Goal: Task Accomplishment & Management: Manage account settings

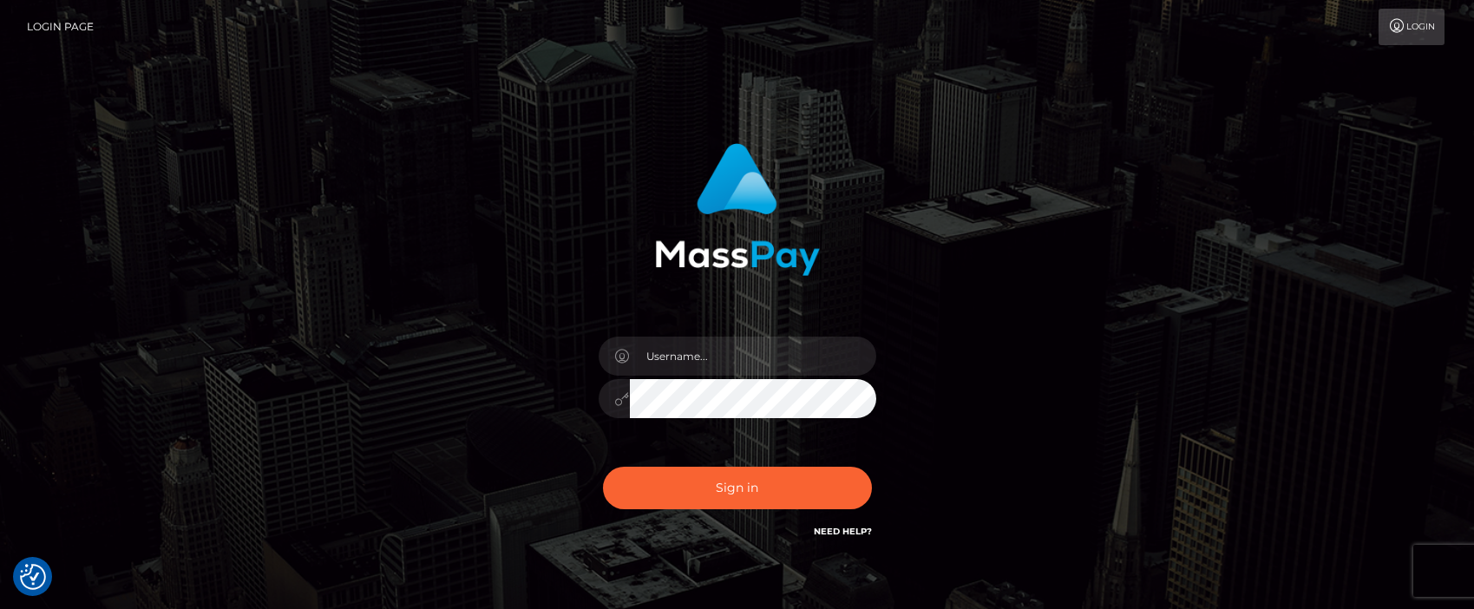
type input "[PERSON_NAME].tilia"
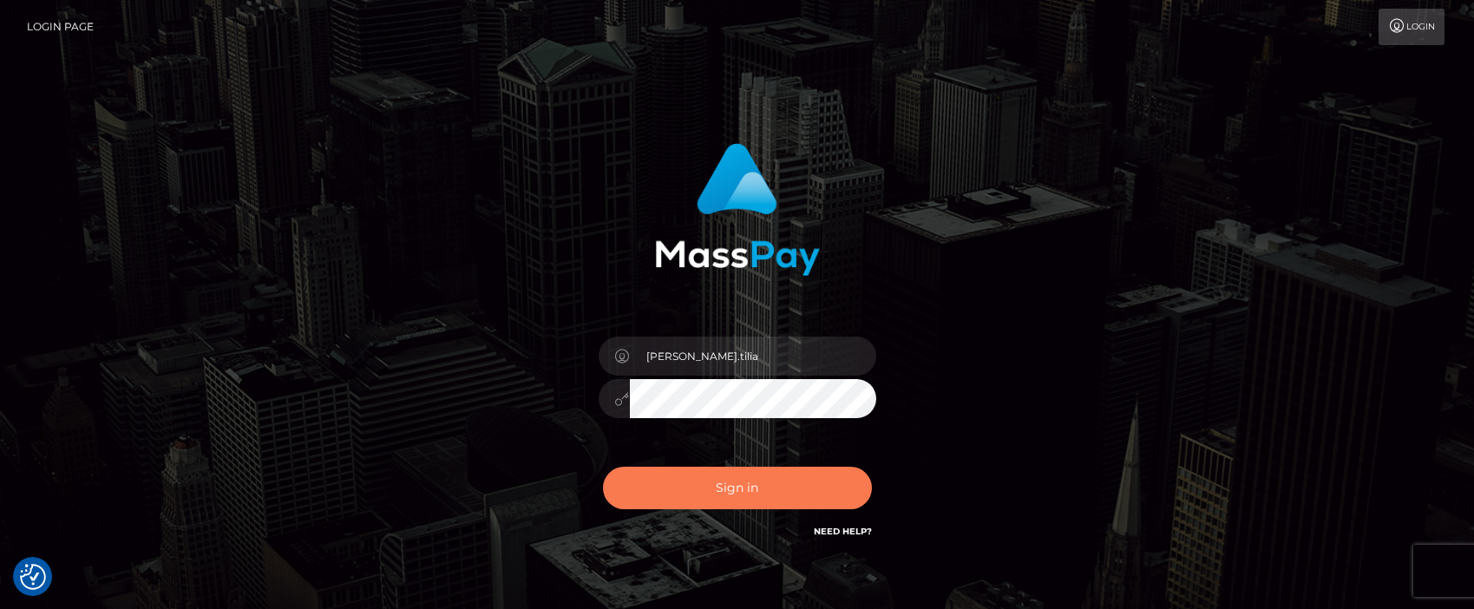
click at [716, 495] on button "Sign in" at bounding box center [737, 488] width 269 height 43
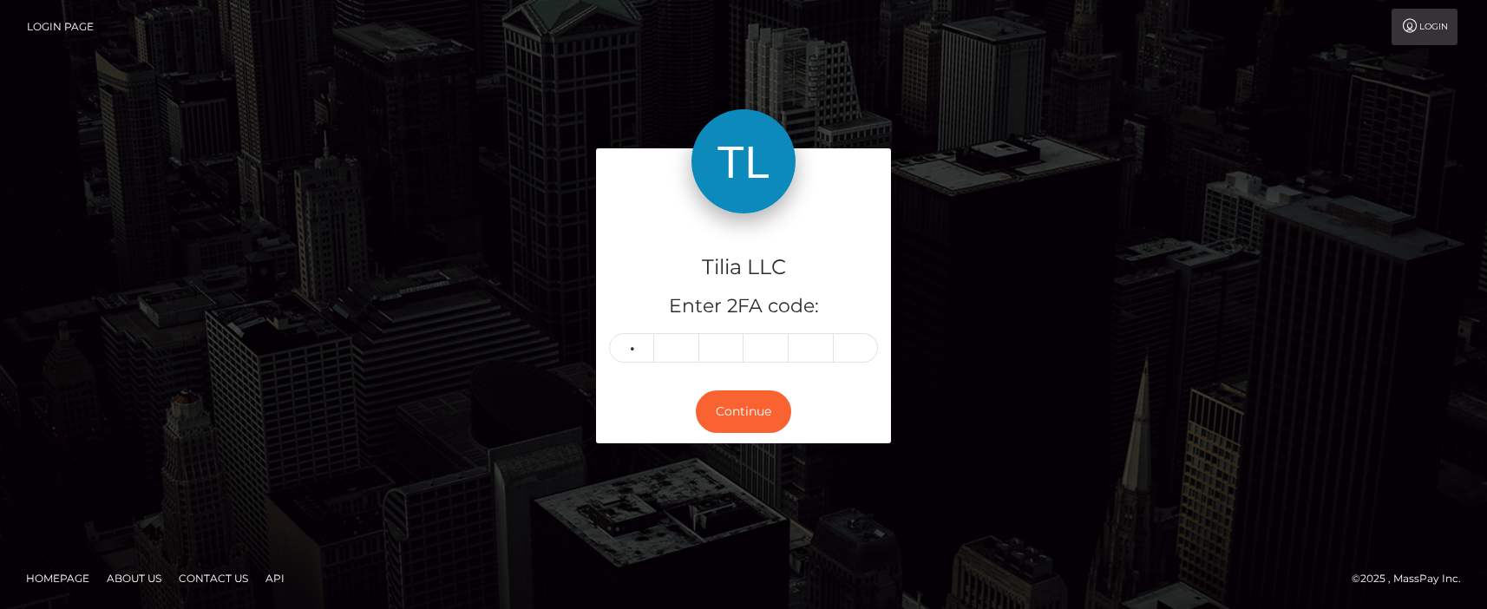
type input "8"
type input "1"
type input "8"
type input "6"
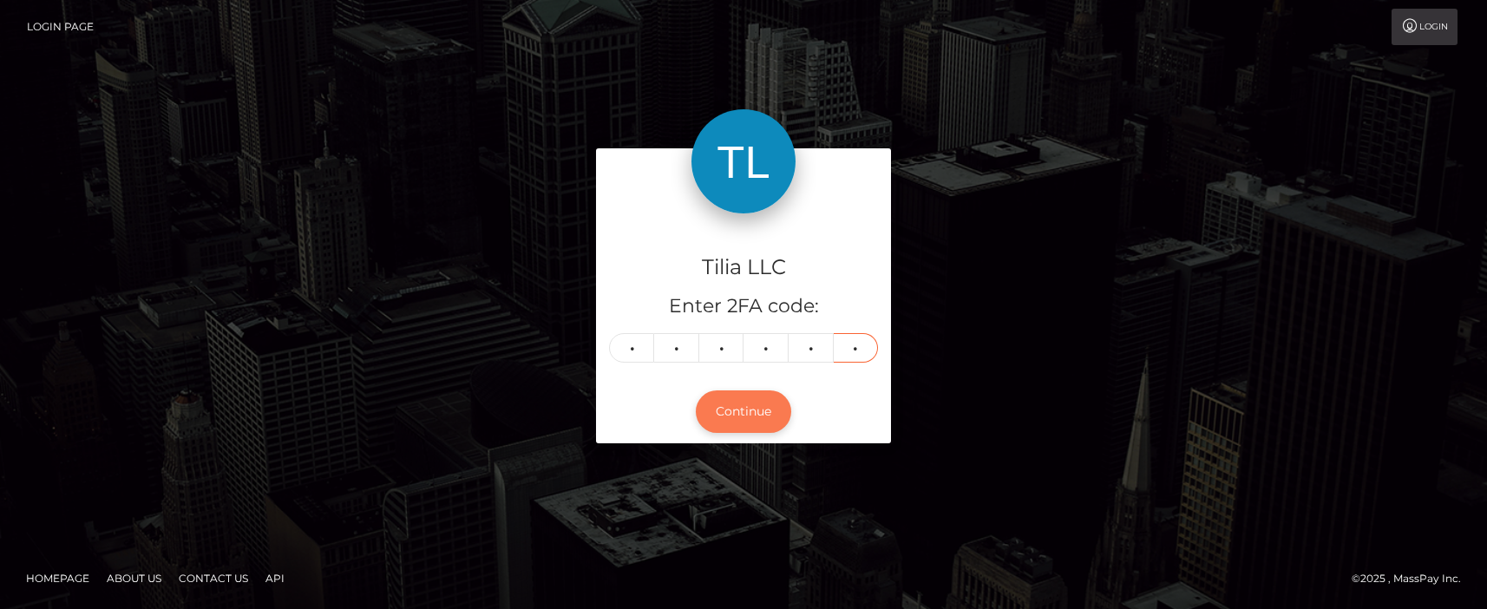
type input "0"
click at [719, 415] on button "Continue" at bounding box center [743, 412] width 95 height 43
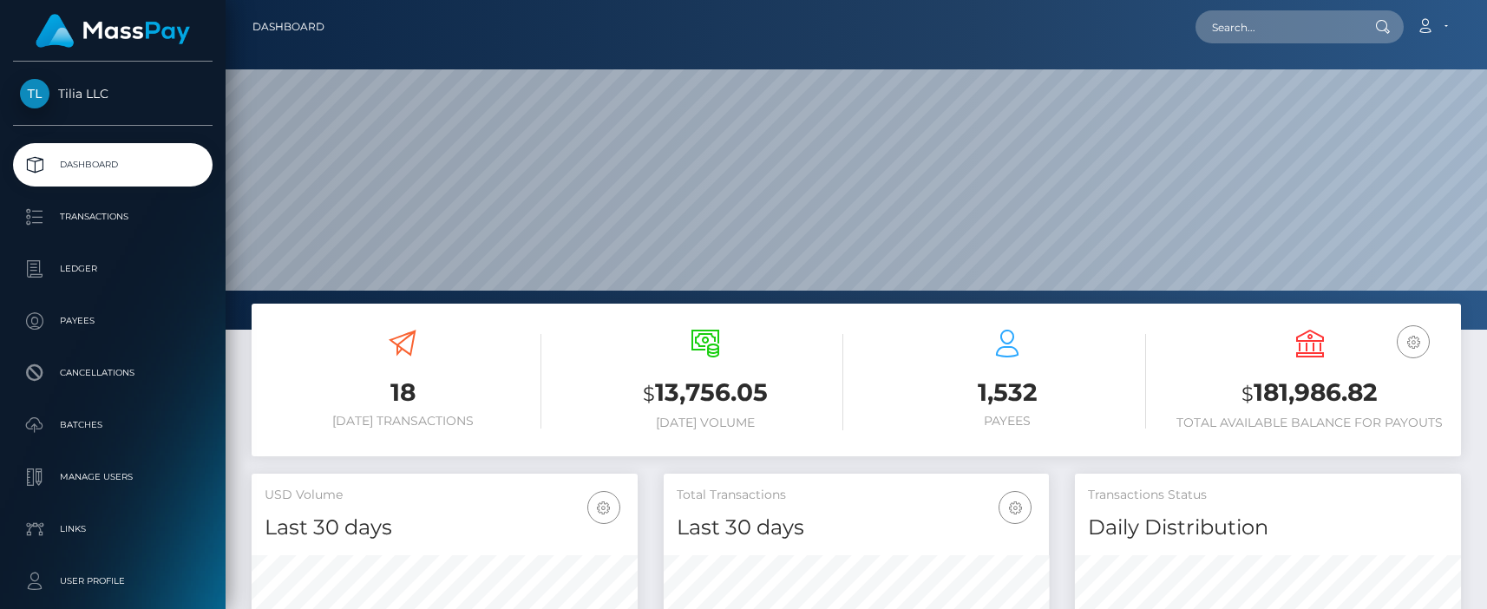
scroll to position [308, 385]
